Goal: Find specific page/section: Find specific page/section

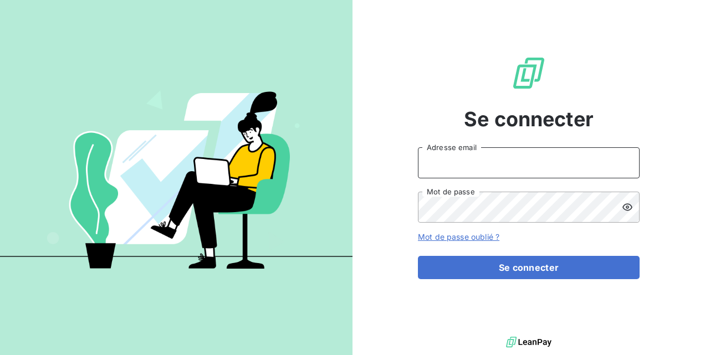
click at [439, 166] on input "Adresse email" at bounding box center [529, 163] width 222 height 31
type input "C"
type input "cedric.billaroch@maisonb-distribution.com"
click at [418, 256] on button "Se connecter" at bounding box center [529, 267] width 222 height 23
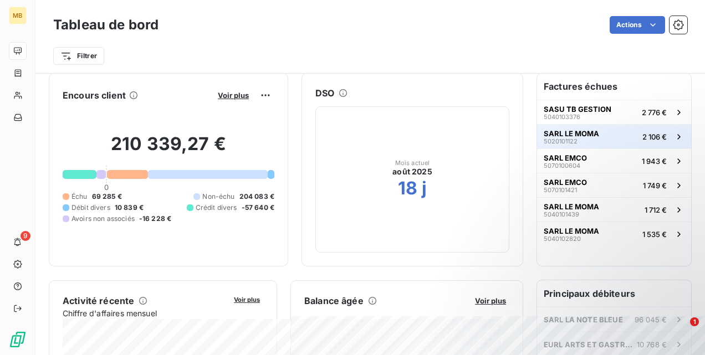
scroll to position [11, 0]
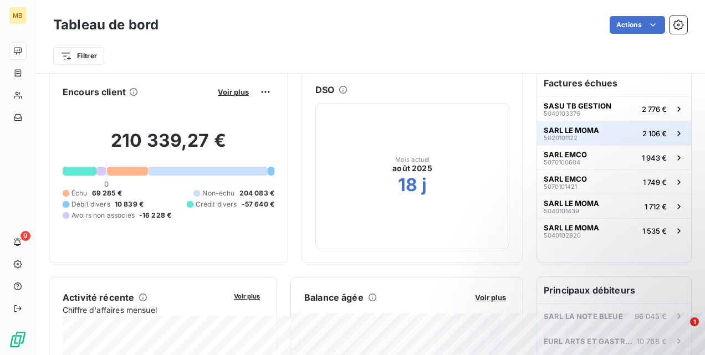
click at [674, 133] on icon "button" at bounding box center [679, 133] width 11 height 11
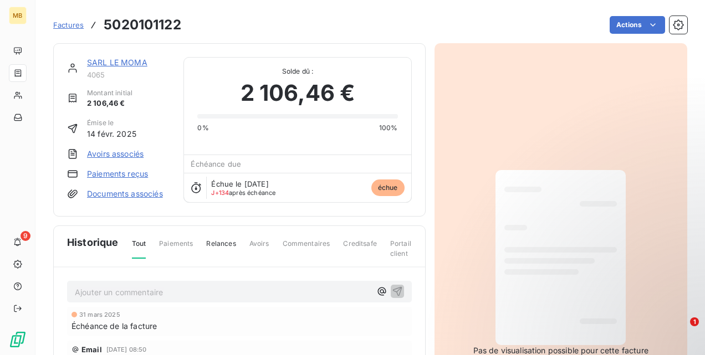
click at [109, 61] on link "SARL LE MOMA" at bounding box center [117, 62] width 60 height 9
click at [16, 18] on div "MB" at bounding box center [18, 16] width 18 height 18
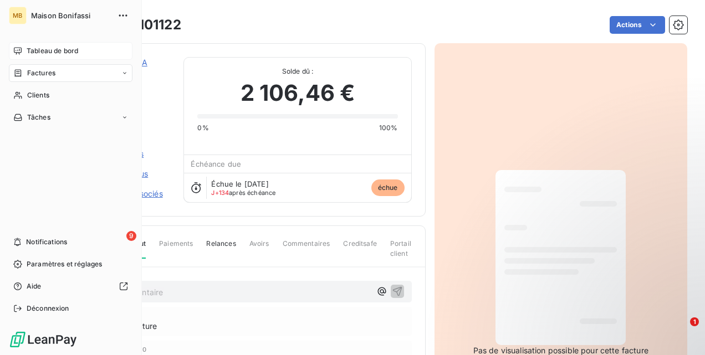
click at [32, 50] on span "Tableau de bord" at bounding box center [53, 51] width 52 height 10
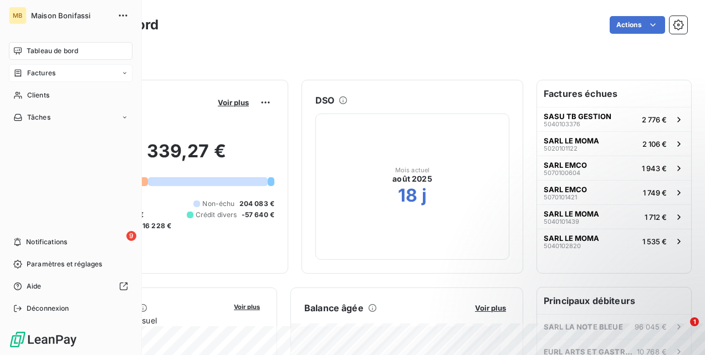
click at [32, 77] on span "Factures" at bounding box center [41, 73] width 28 height 10
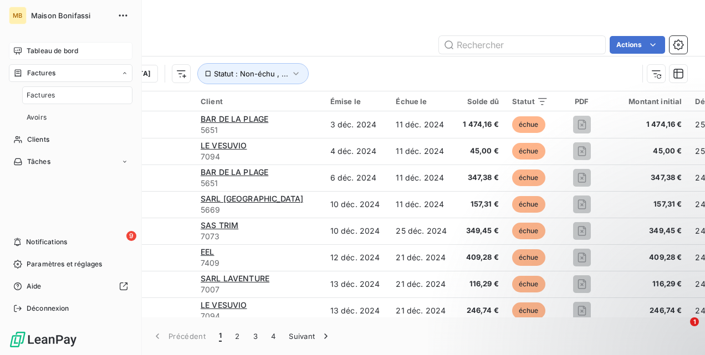
click at [34, 48] on span "Tableau de bord" at bounding box center [53, 51] width 52 height 10
